Goal: Find specific page/section: Find specific page/section

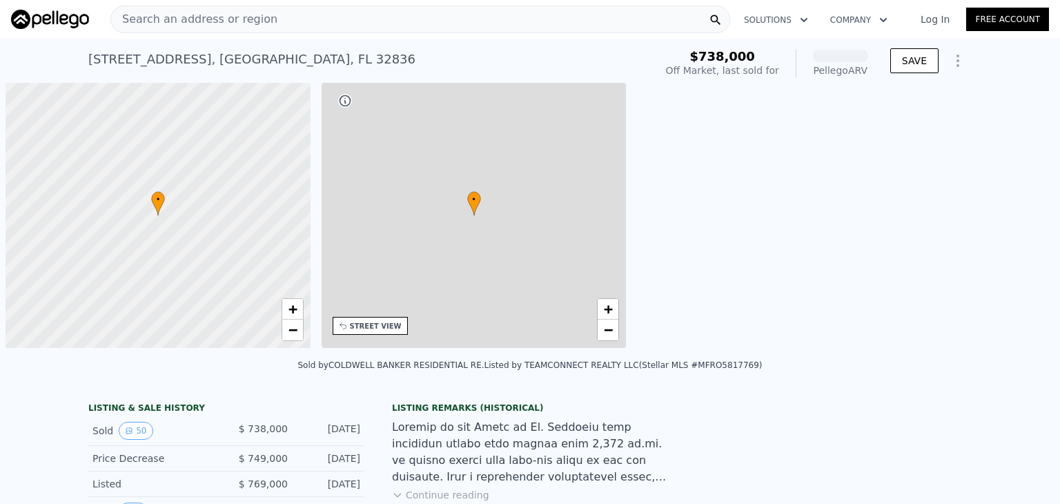
scroll to position [0, 6]
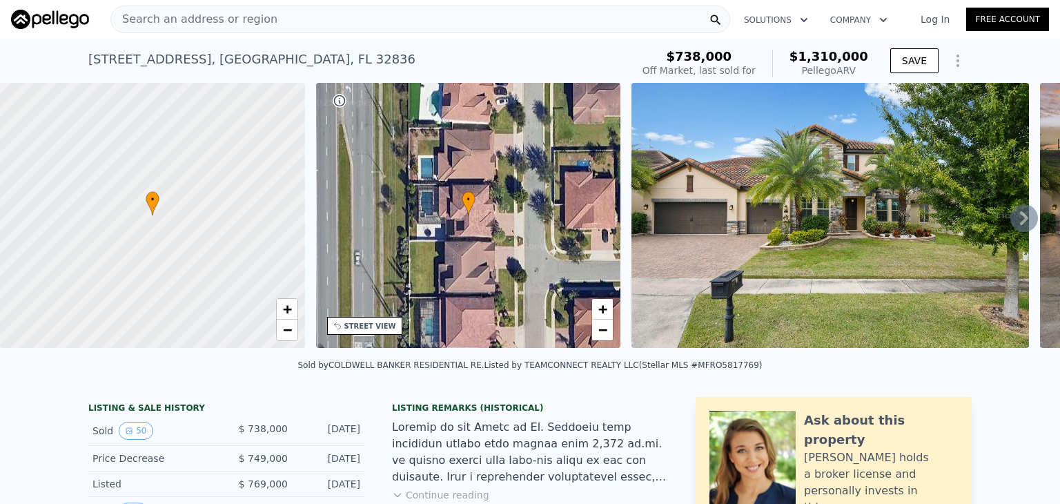
click at [1020, 222] on icon at bounding box center [1024, 218] width 8 height 14
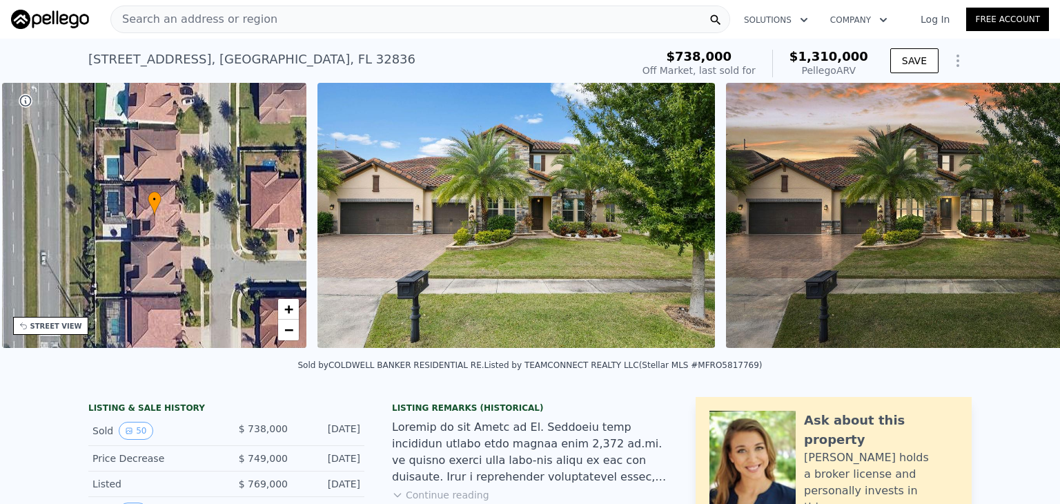
scroll to position [0, 321]
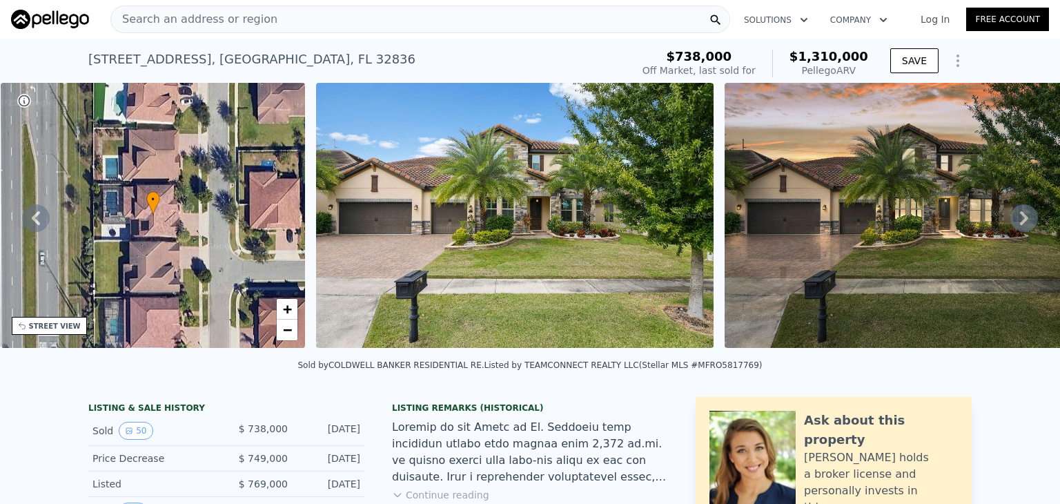
click at [1020, 222] on icon at bounding box center [1024, 218] width 8 height 14
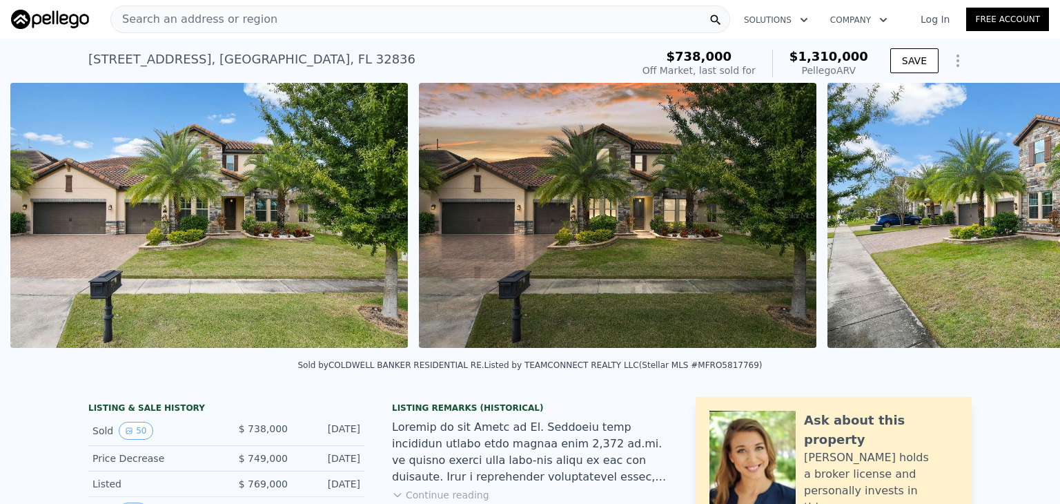
scroll to position [0, 632]
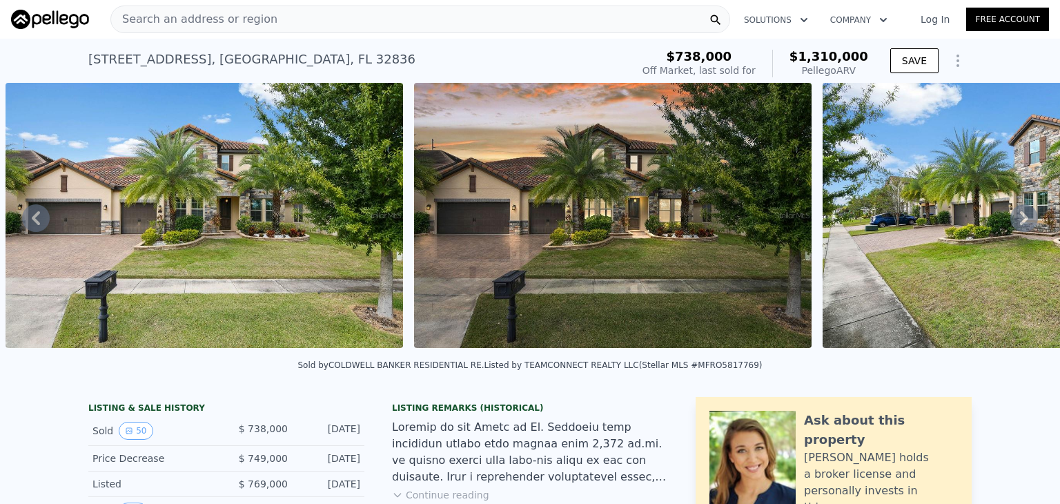
click at [1020, 222] on icon at bounding box center [1024, 218] width 8 height 14
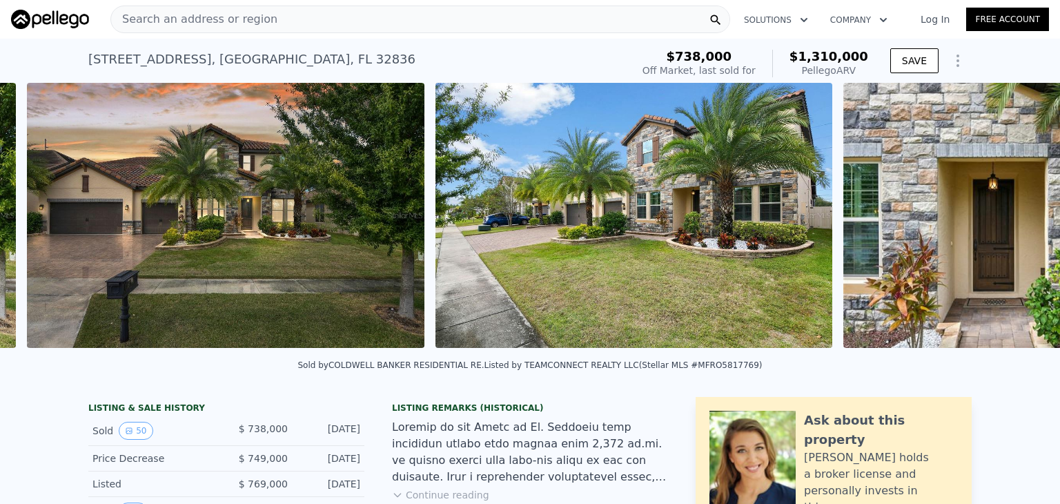
click at [1016, 222] on img at bounding box center [996, 215] width 305 height 265
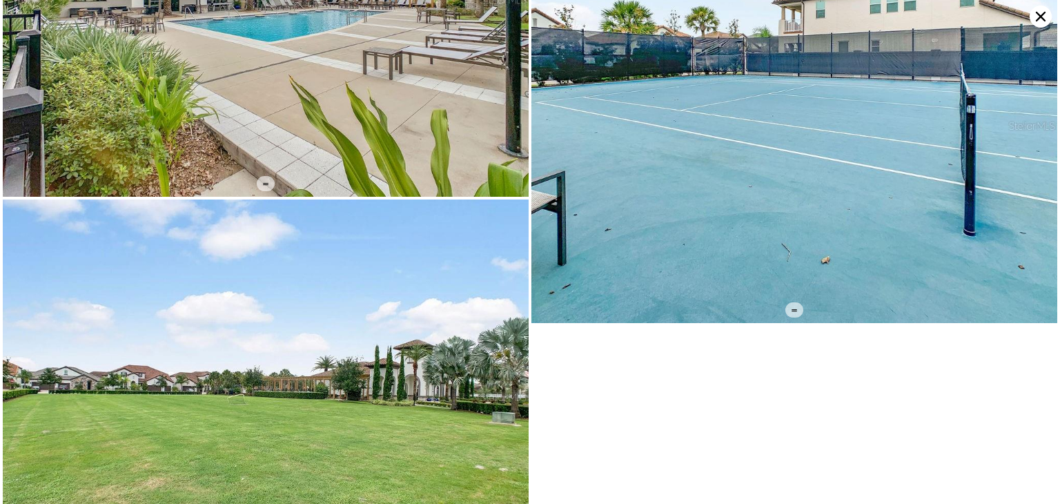
scroll to position [8882, 0]
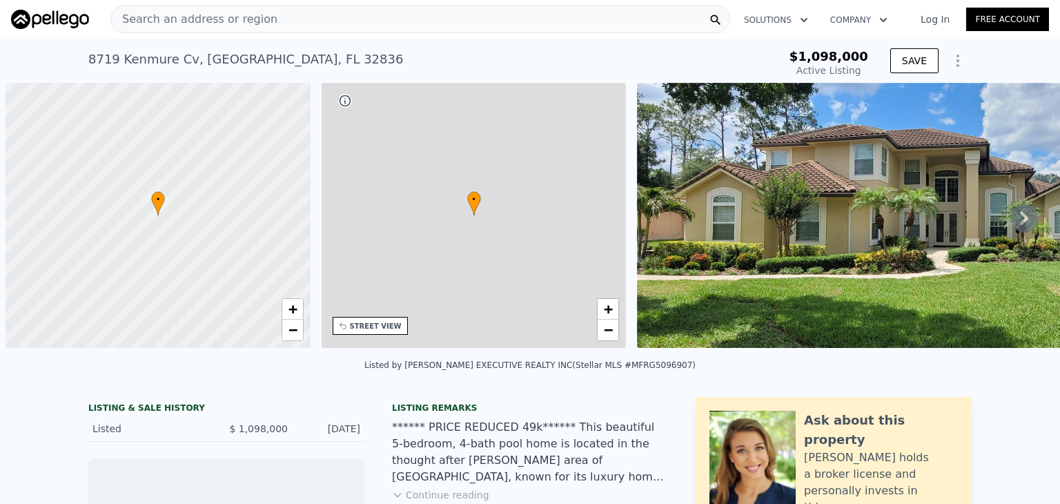
scroll to position [0, 6]
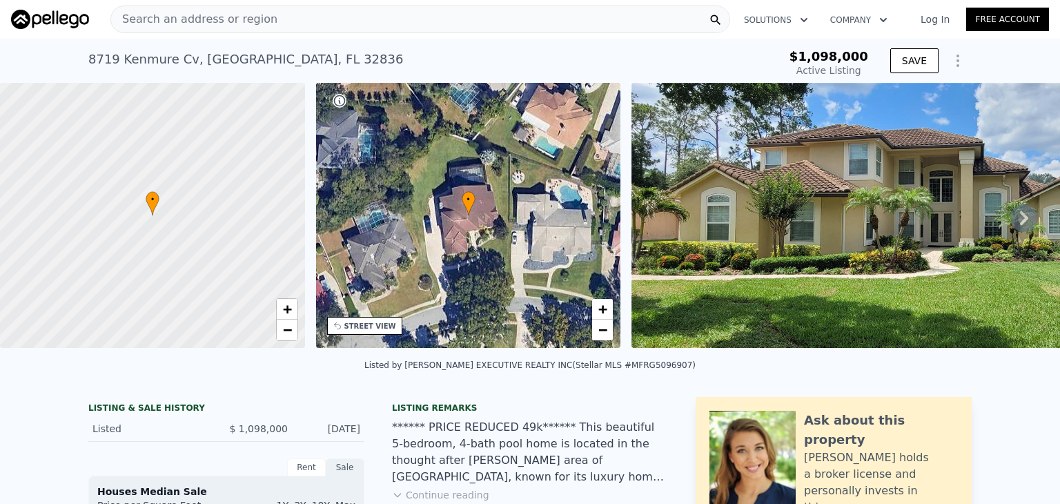
click at [916, 205] on img at bounding box center [916, 215] width 569 height 265
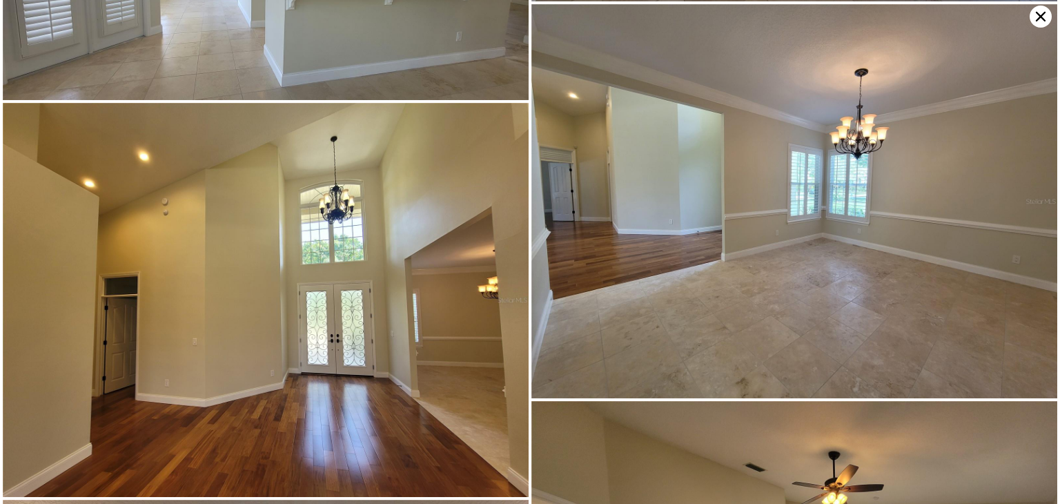
scroll to position [639, 0]
